Goal: Find specific page/section: Find specific page/section

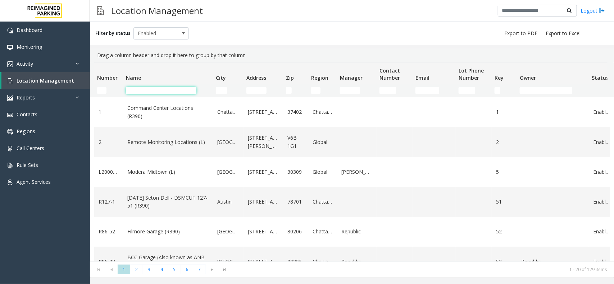
click at [157, 92] on input "Name Filter" at bounding box center [161, 90] width 70 height 7
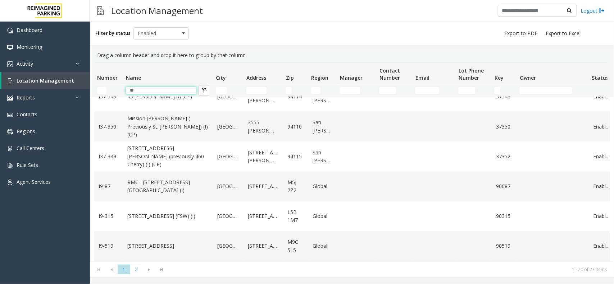
scroll to position [457, 0]
type input "*"
click at [172, 92] on input "*" at bounding box center [161, 90] width 70 height 7
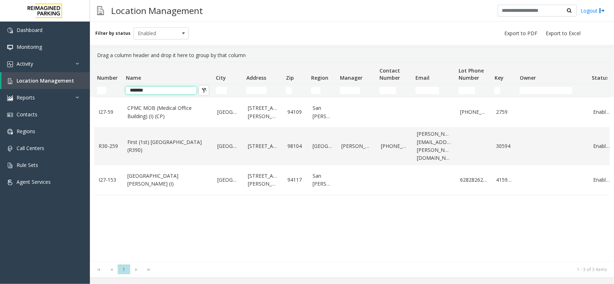
scroll to position [0, 0]
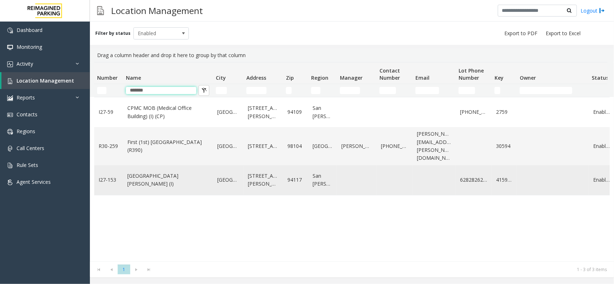
type input "*******"
click at [182, 172] on link "[GEOGRAPHIC_DATA][PERSON_NAME] (I)" at bounding box center [167, 180] width 81 height 16
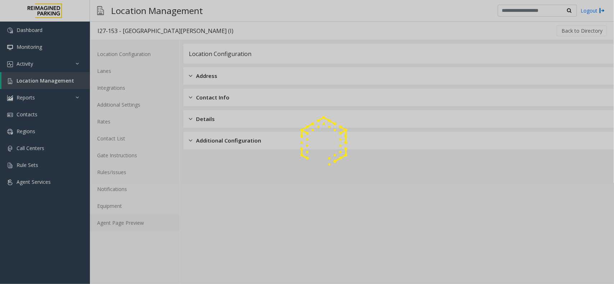
click at [136, 223] on link "Agent Page Preview" at bounding box center [135, 223] width 90 height 17
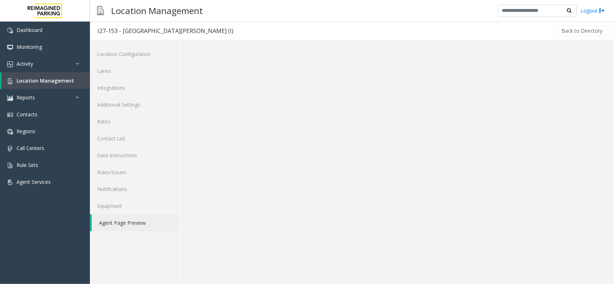
click at [132, 222] on link "Agent Page Preview" at bounding box center [136, 223] width 88 height 17
click at [157, 225] on link "Agent Page Preview" at bounding box center [136, 223] width 88 height 17
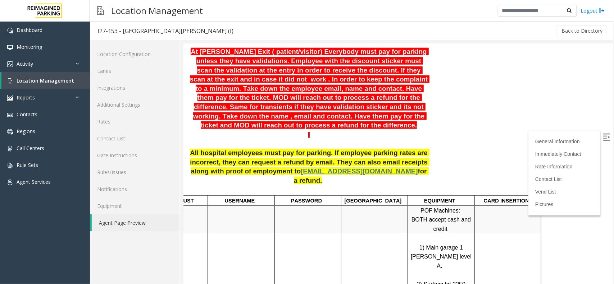
scroll to position [45, 0]
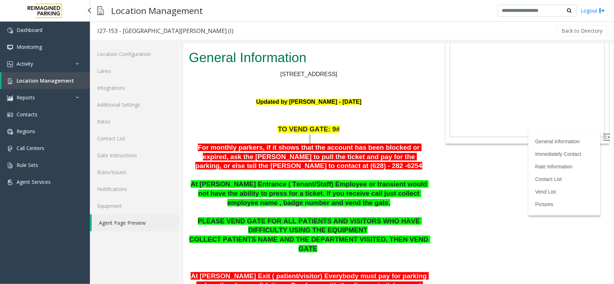
click at [63, 83] on span "Location Management" at bounding box center [46, 80] width 58 height 7
